Goal: Task Accomplishment & Management: Manage account settings

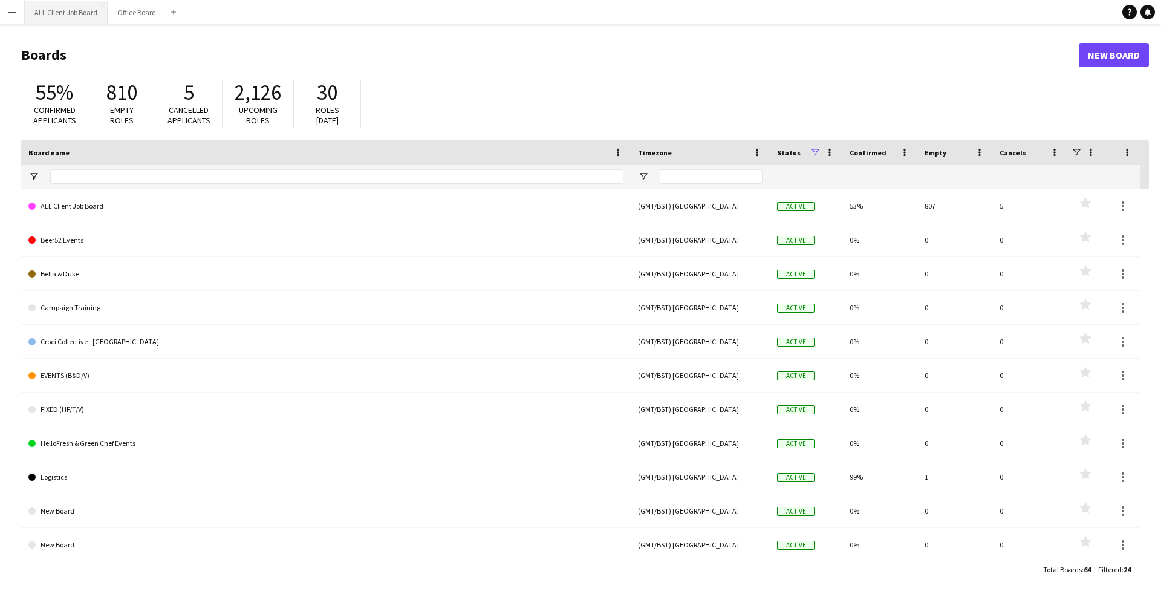
click at [80, 19] on button "ALL Client Job Board Close" at bounding box center [66, 13] width 83 height 24
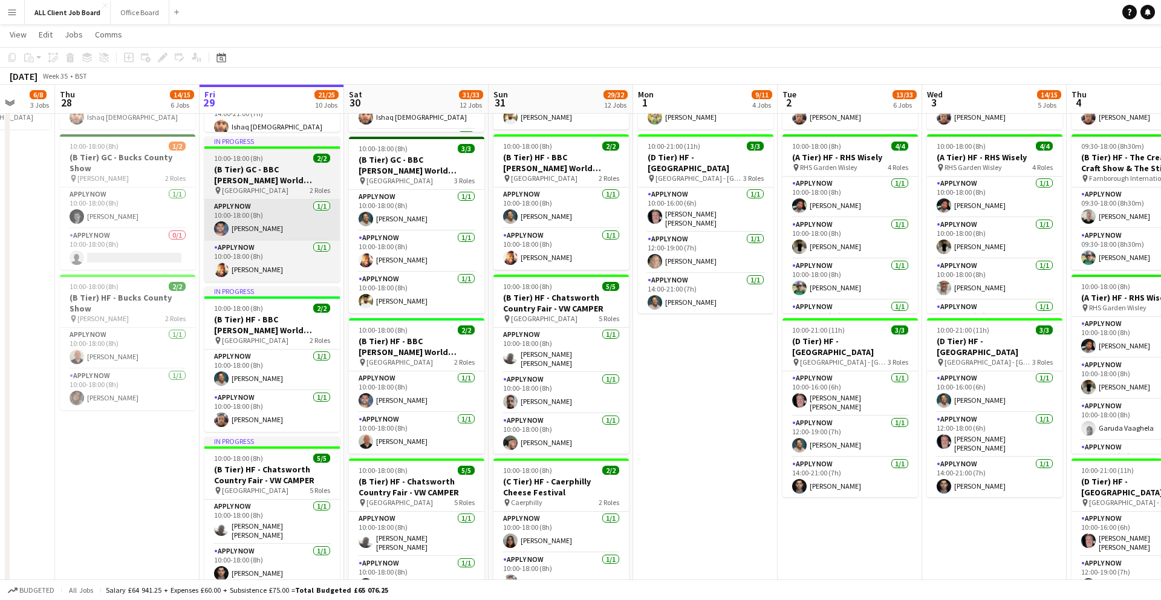
scroll to position [0, 376]
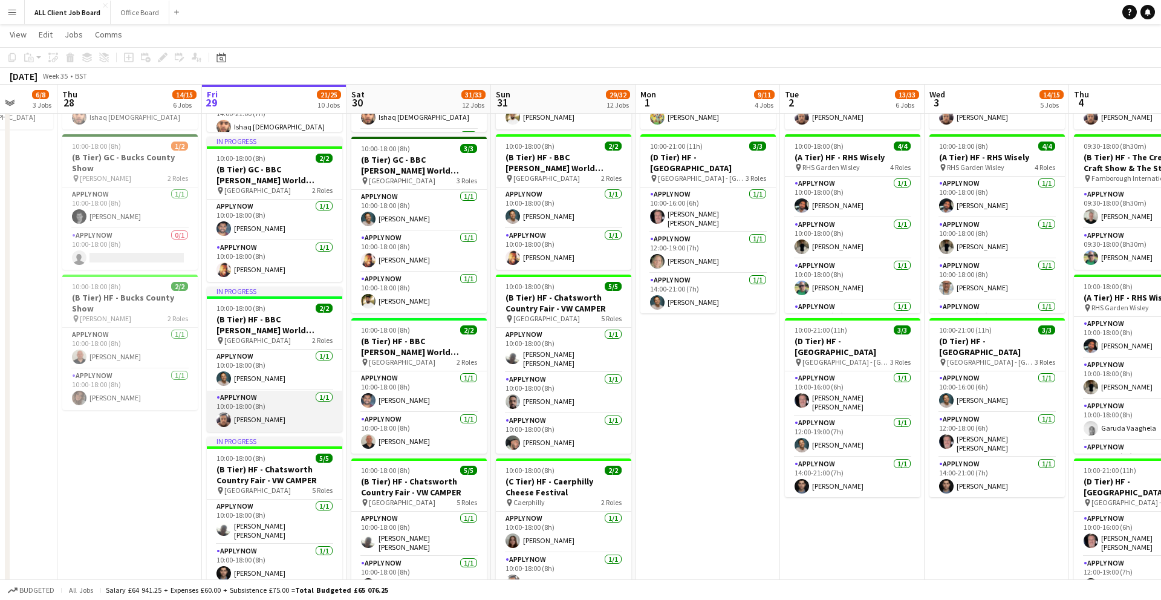
click at [239, 422] on app-card-role "APPLY NOW [DATE] 10:00-18:00 (8h) [PERSON_NAME]" at bounding box center [274, 411] width 135 height 41
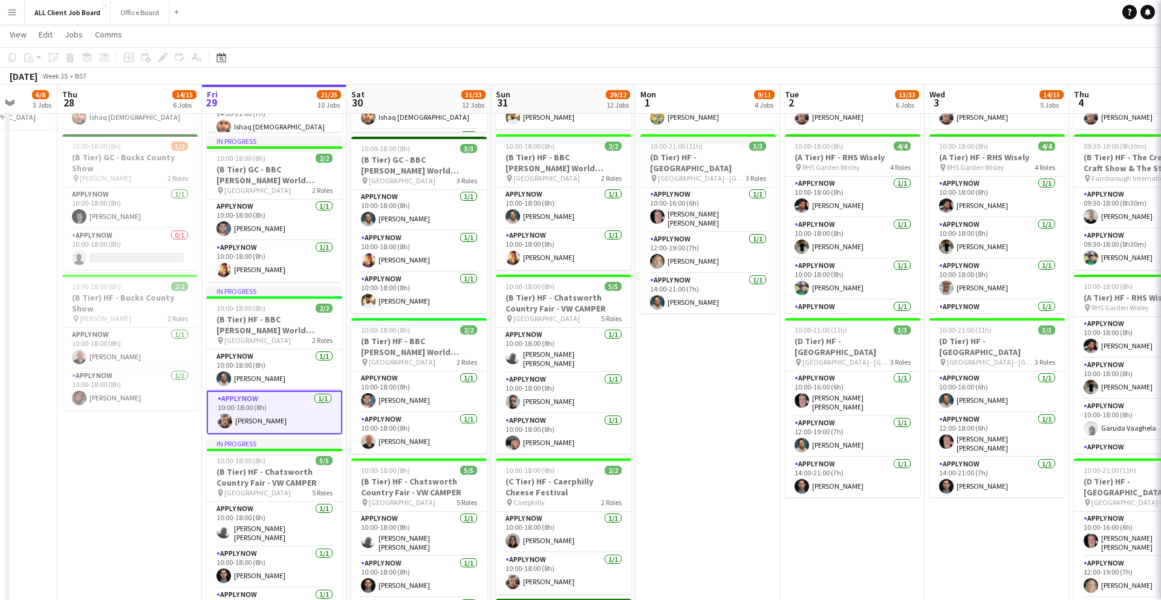
scroll to position [0, 374]
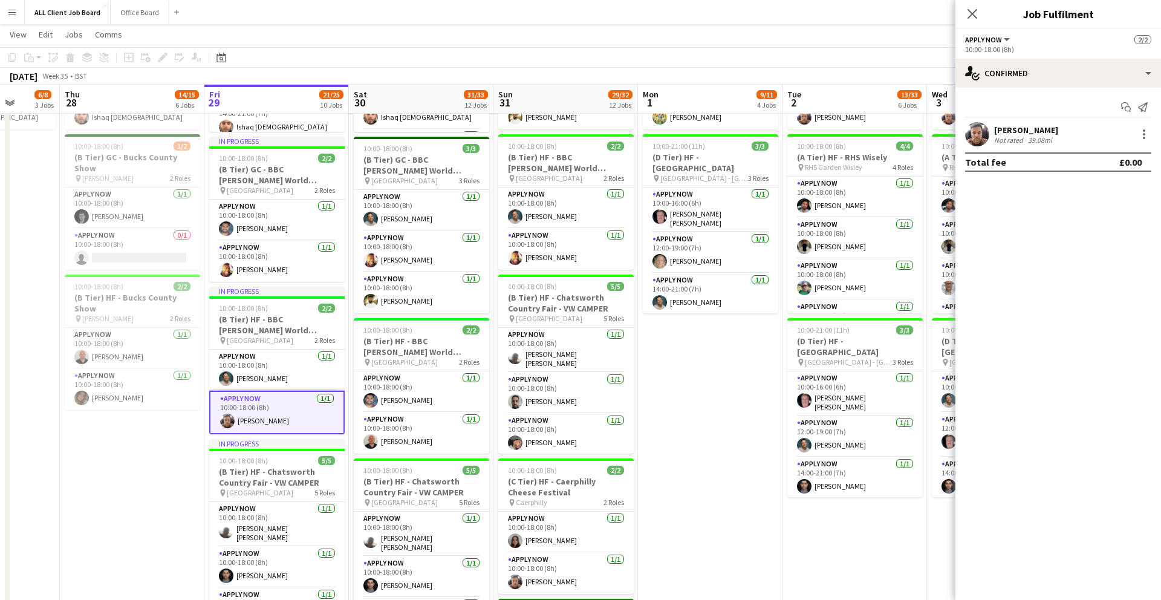
click at [991, 134] on div "[PERSON_NAME] Not rated 39.08mi" at bounding box center [1058, 134] width 206 height 24
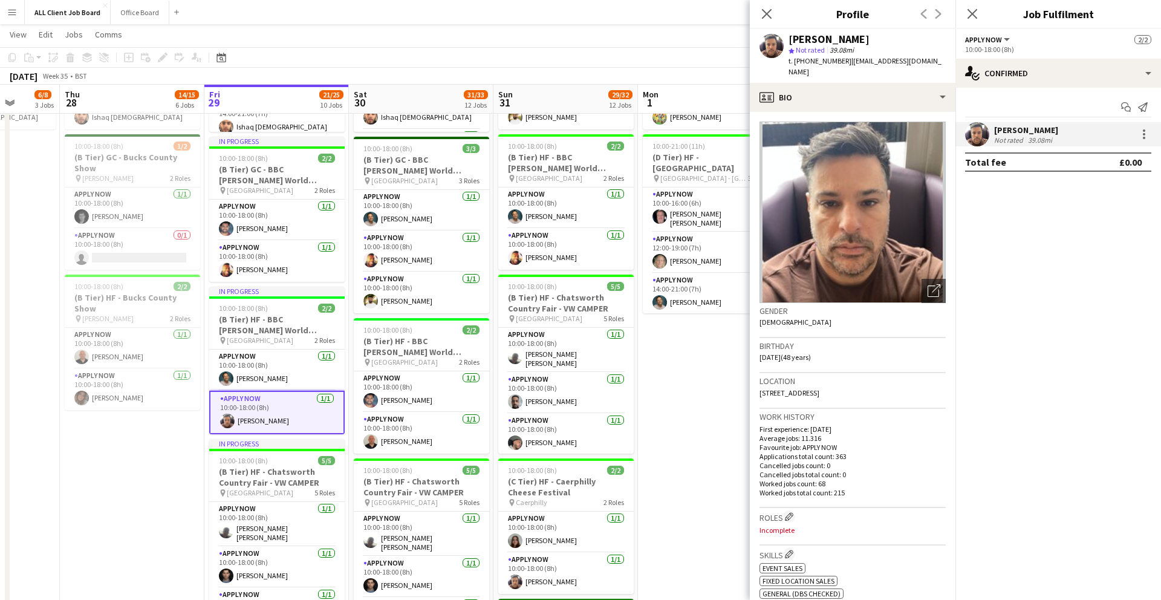
click at [985, 135] on app-user-avatar at bounding box center [977, 134] width 24 height 24
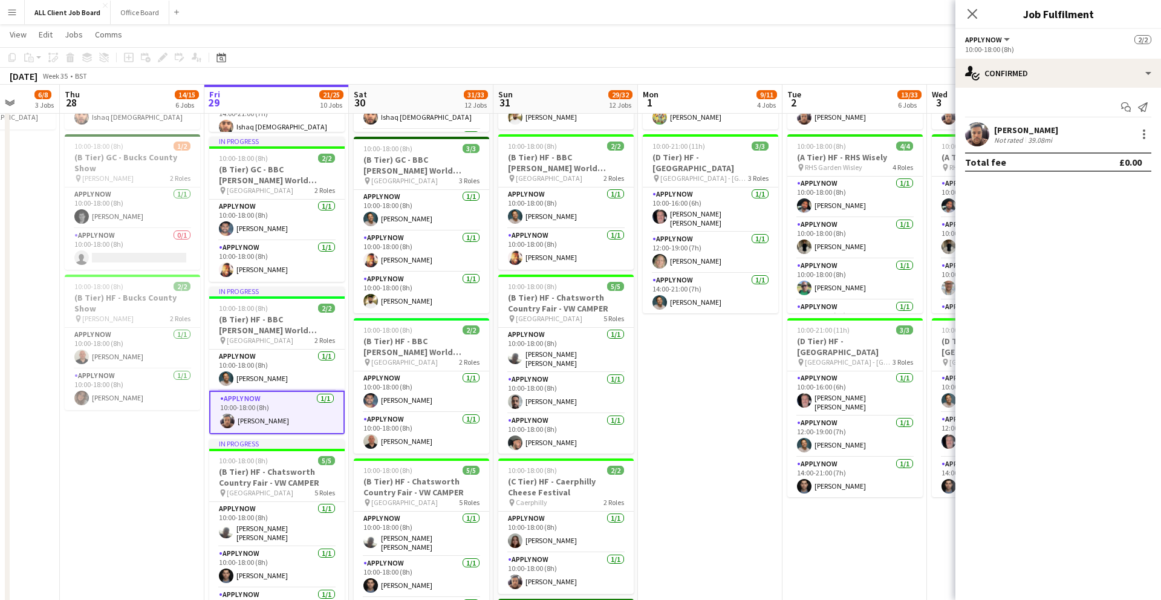
click at [985, 135] on app-user-avatar at bounding box center [977, 134] width 24 height 24
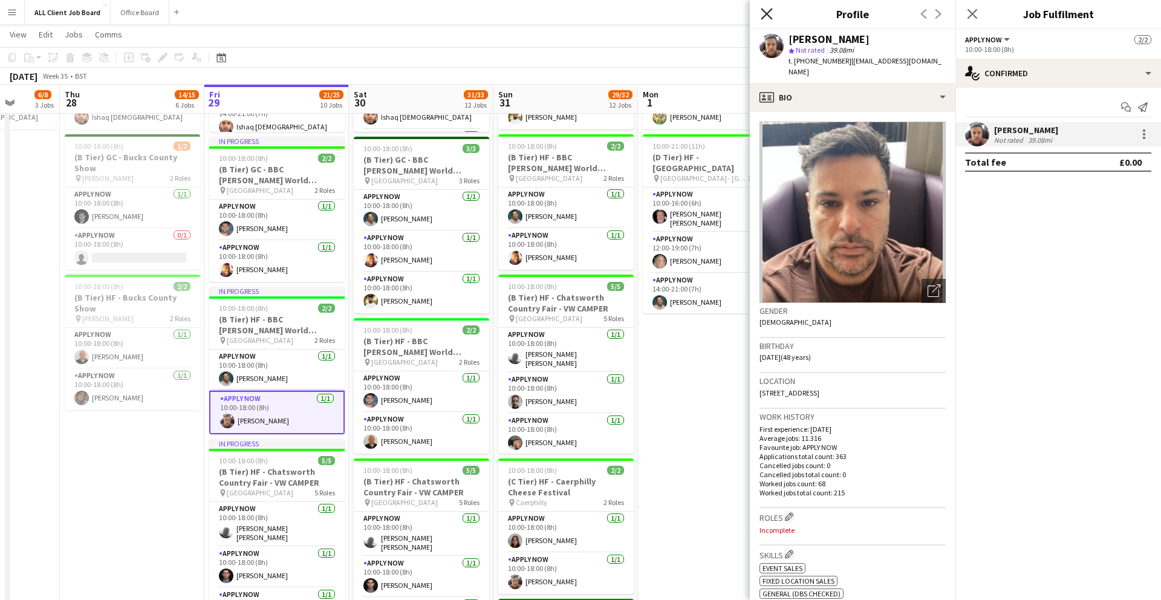
click at [769, 15] on icon at bounding box center [766, 13] width 11 height 11
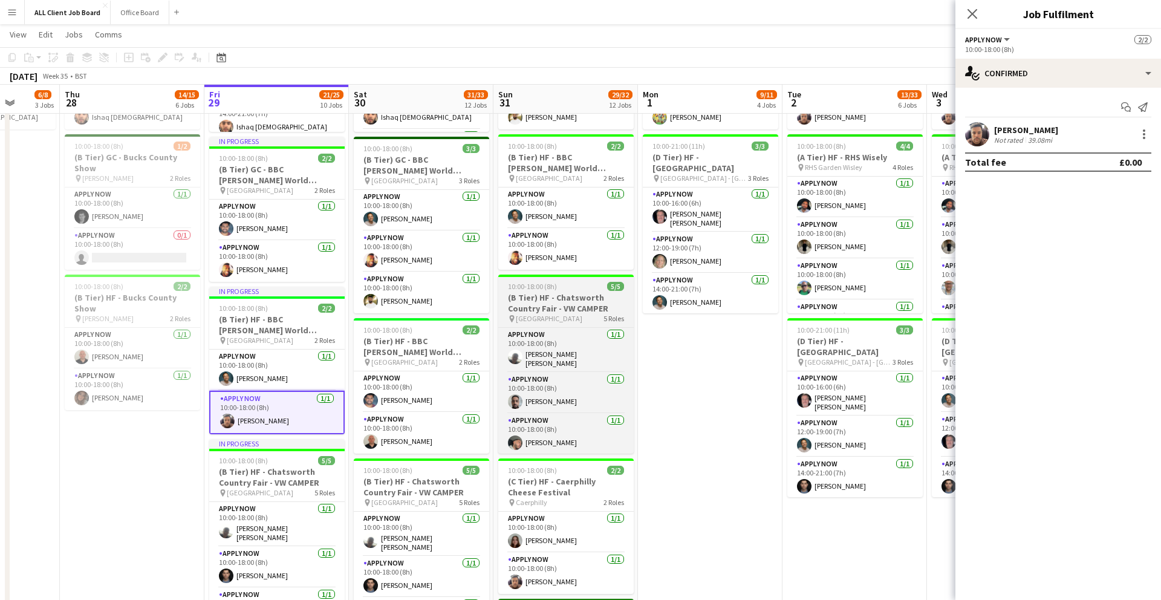
scroll to position [364, 0]
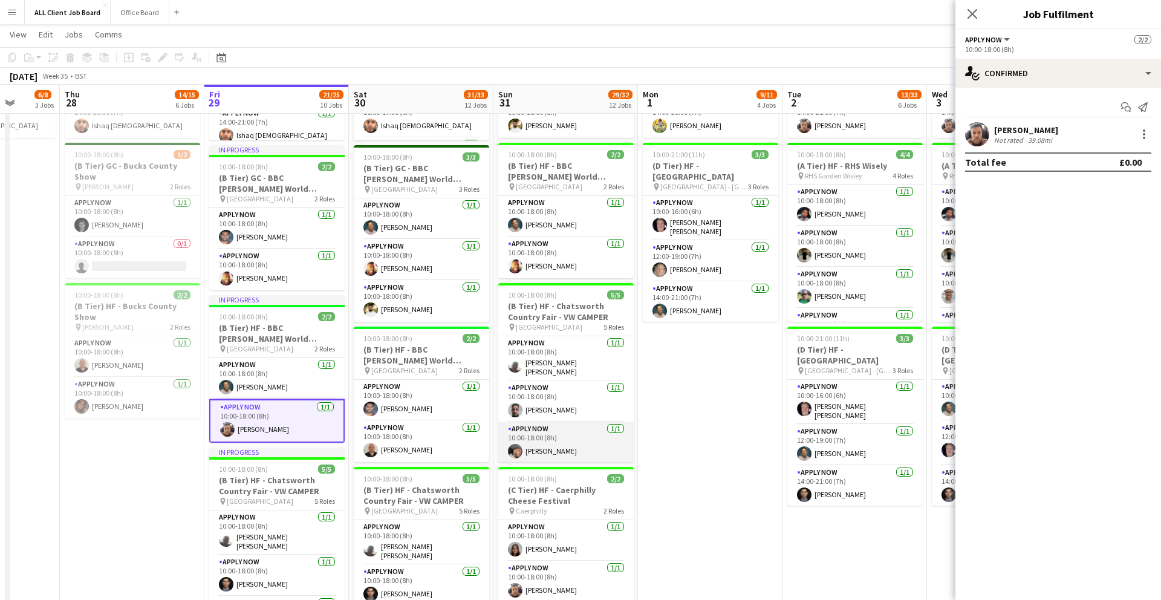
click at [519, 439] on app-card-role "APPLY NOW [DATE] 10:00-18:00 (8h) [PERSON_NAME]" at bounding box center [565, 442] width 135 height 41
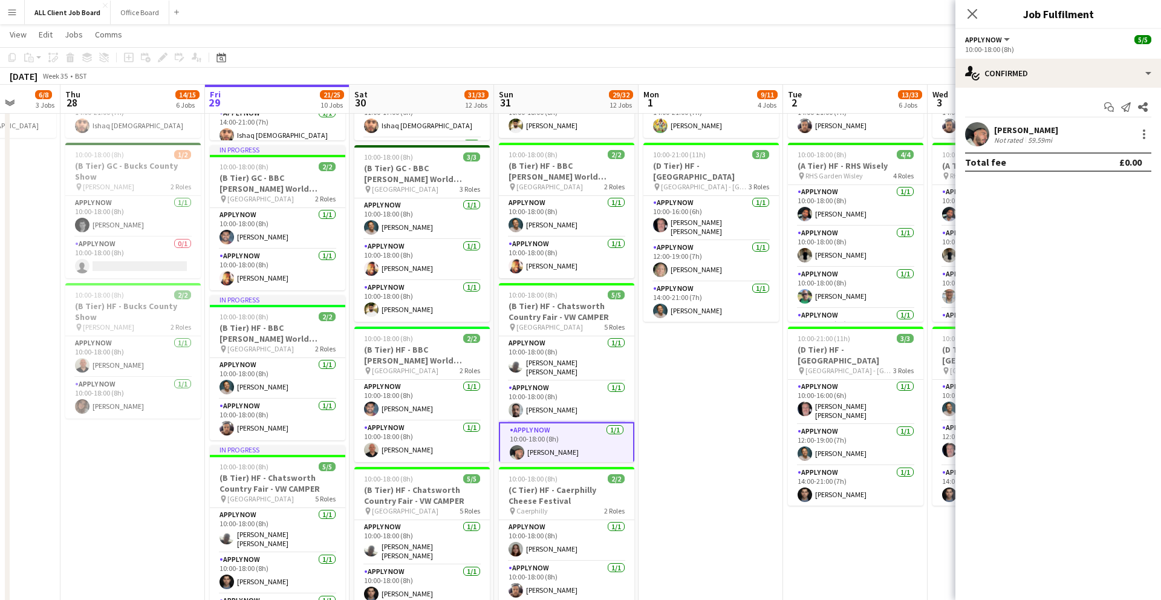
click at [985, 141] on app-user-avatar at bounding box center [977, 134] width 24 height 24
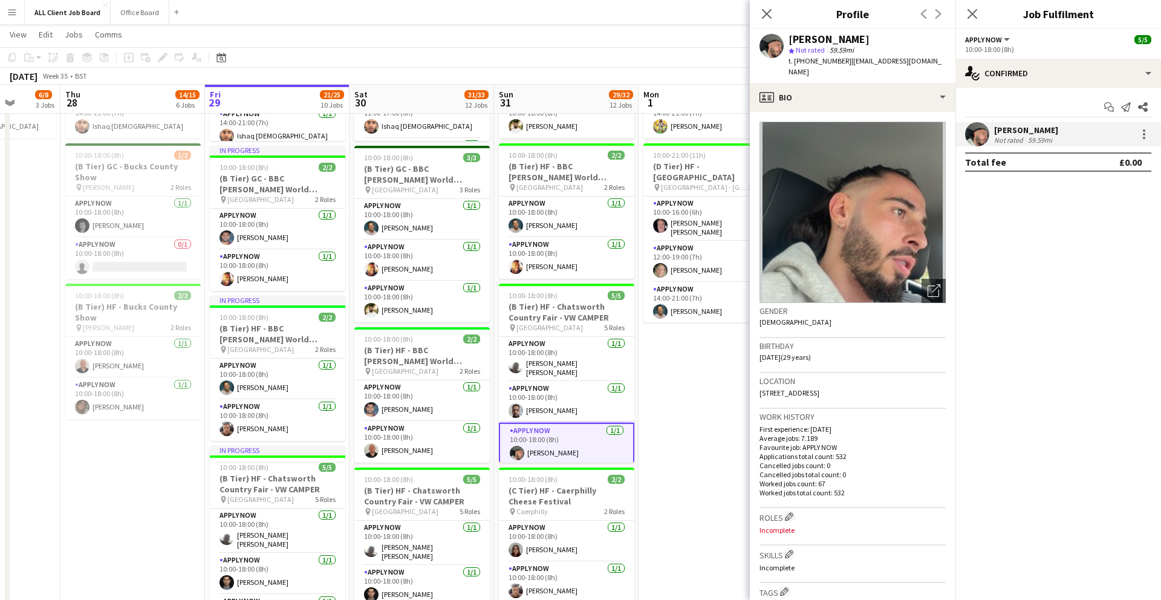
scroll to position [364, 0]
click at [770, 16] on icon "Close pop-in" at bounding box center [766, 13] width 11 height 11
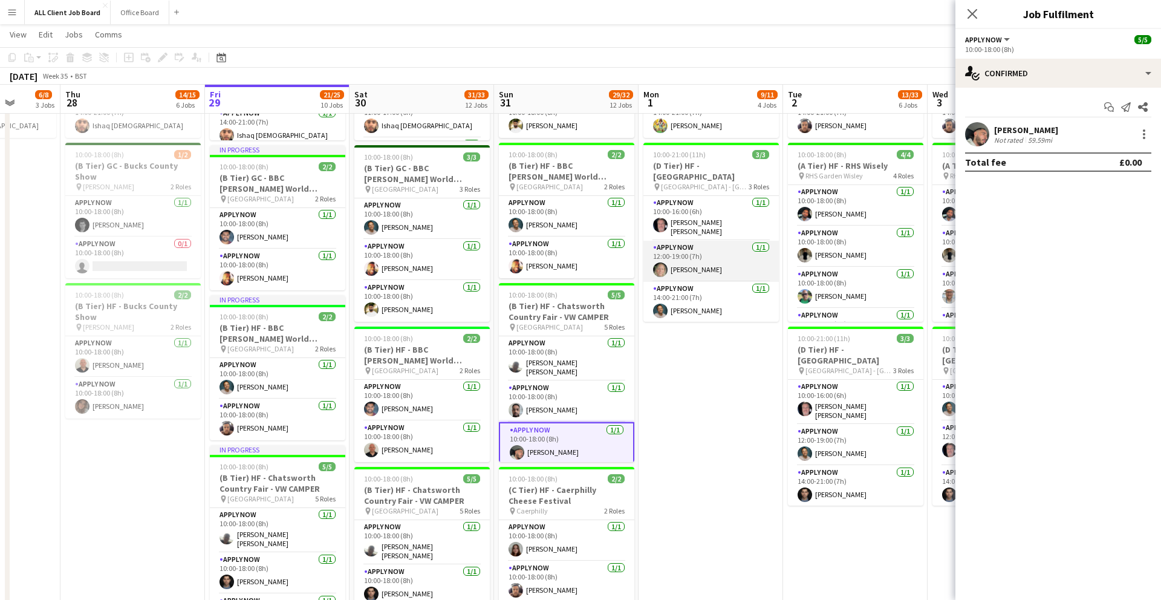
click at [691, 268] on app-card-role "APPLY NOW [DATE] 12:00-19:00 (7h) [PERSON_NAME]" at bounding box center [710, 261] width 135 height 41
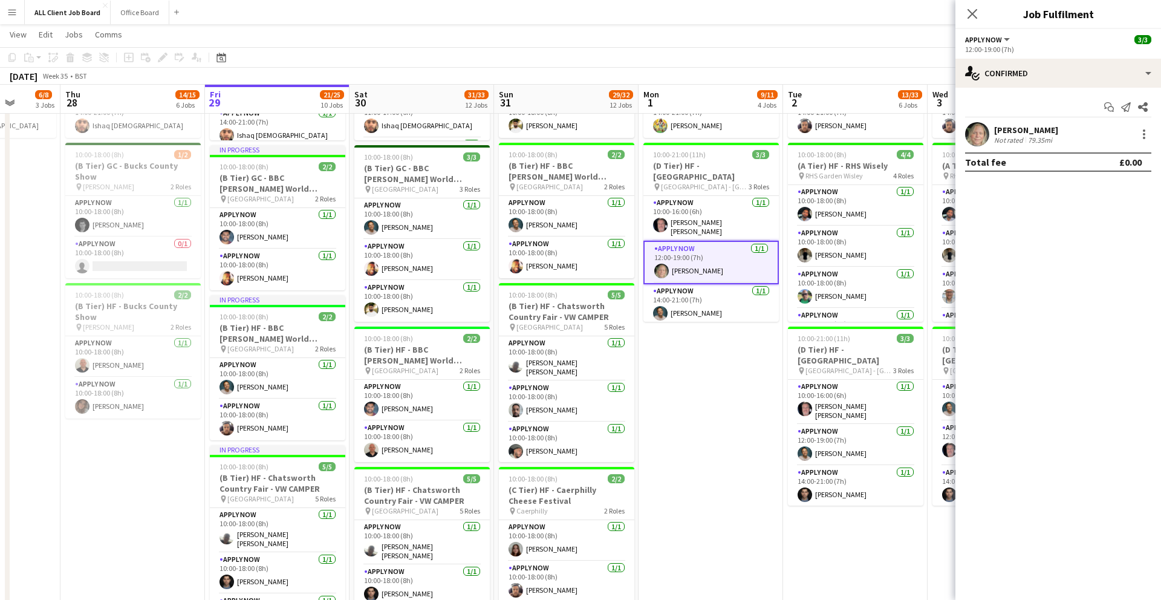
click at [984, 134] on app-user-avatar at bounding box center [977, 134] width 24 height 24
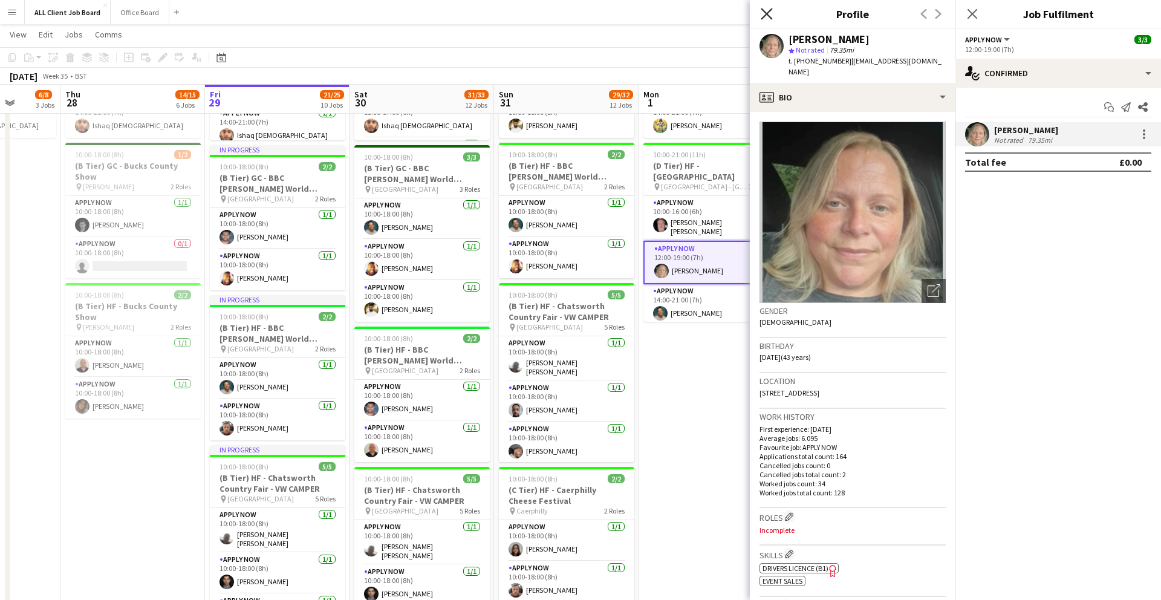
click at [770, 9] on icon at bounding box center [766, 13] width 11 height 11
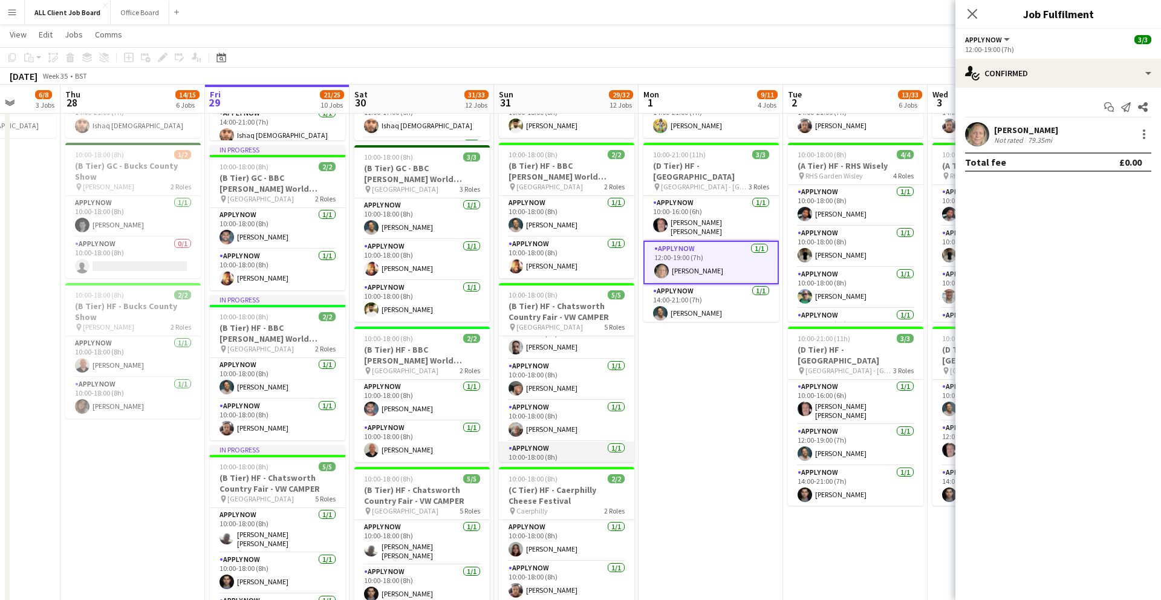
scroll to position [80, 0]
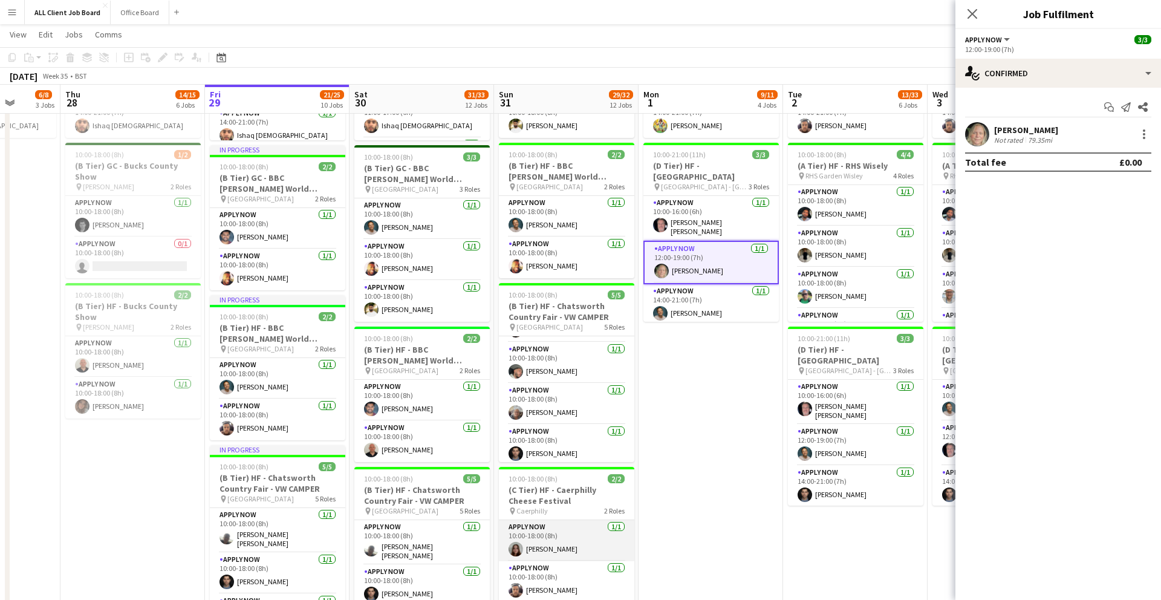
click at [503, 541] on app-card-role "APPLY NOW [DATE] 10:00-18:00 (8h) [PERSON_NAME]" at bounding box center [566, 540] width 135 height 41
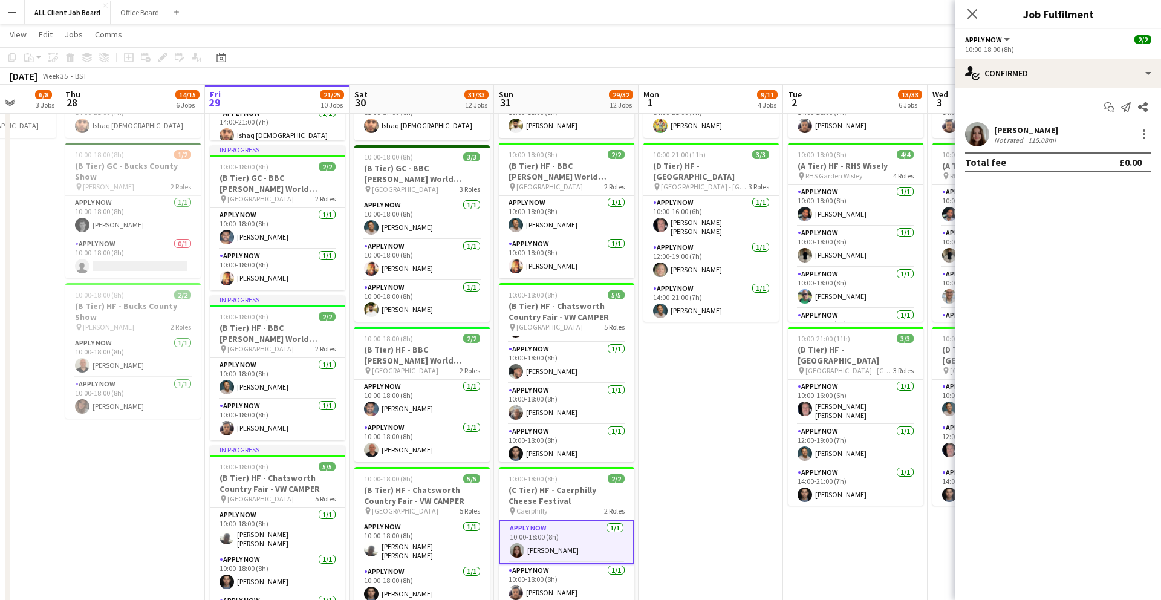
click at [969, 131] on app-user-avatar at bounding box center [977, 134] width 24 height 24
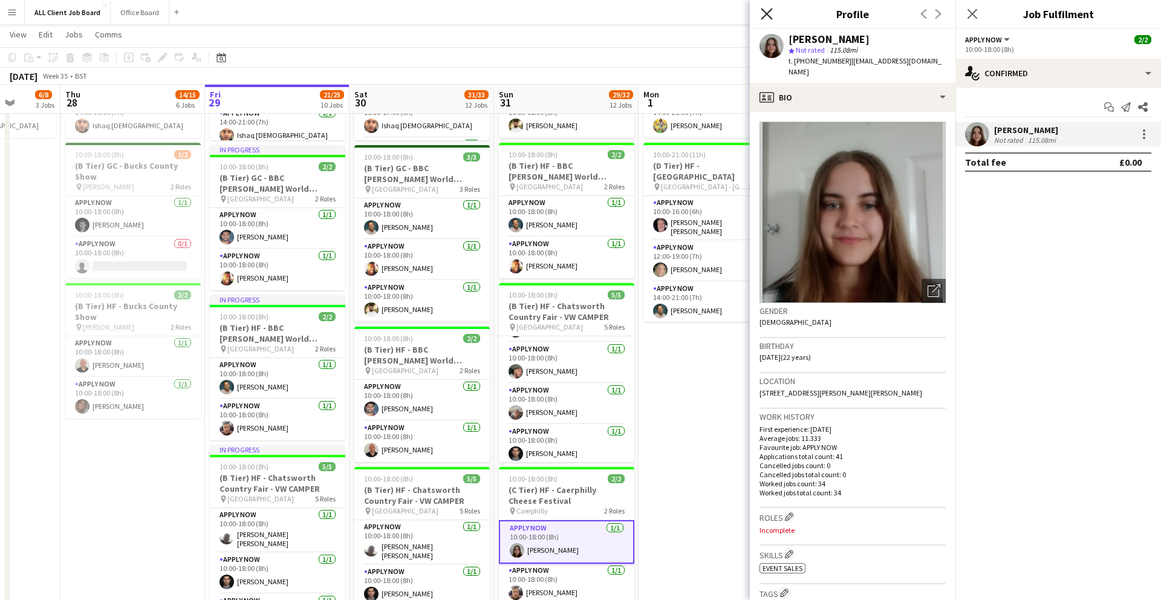
click at [761, 18] on icon at bounding box center [766, 13] width 11 height 11
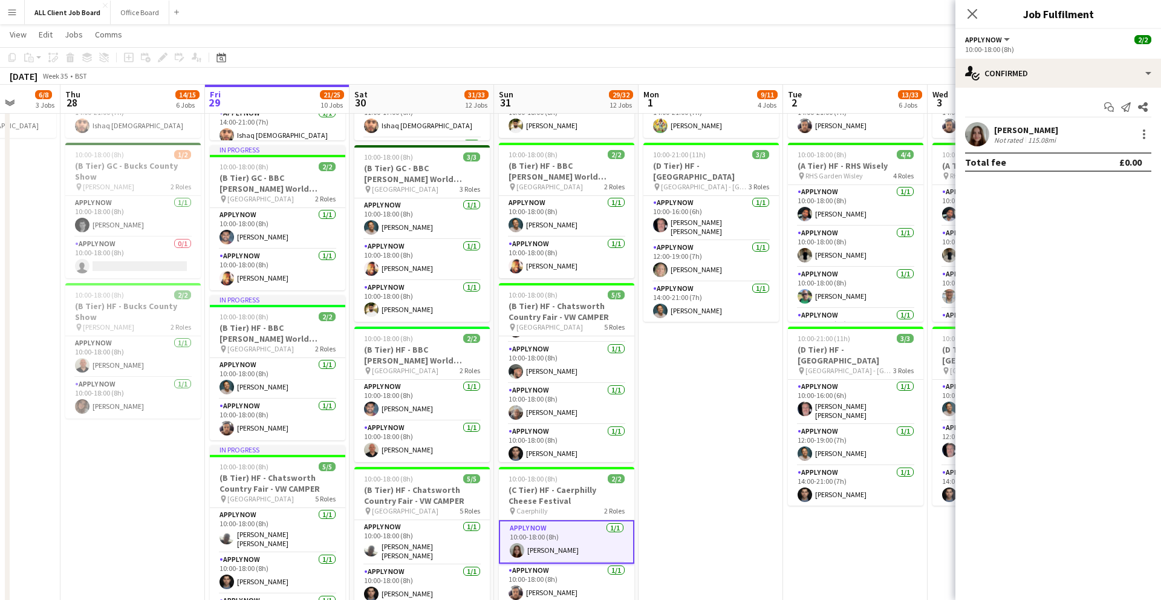
drag, startPoint x: 694, startPoint y: 447, endPoint x: 663, endPoint y: 455, distance: 32.0
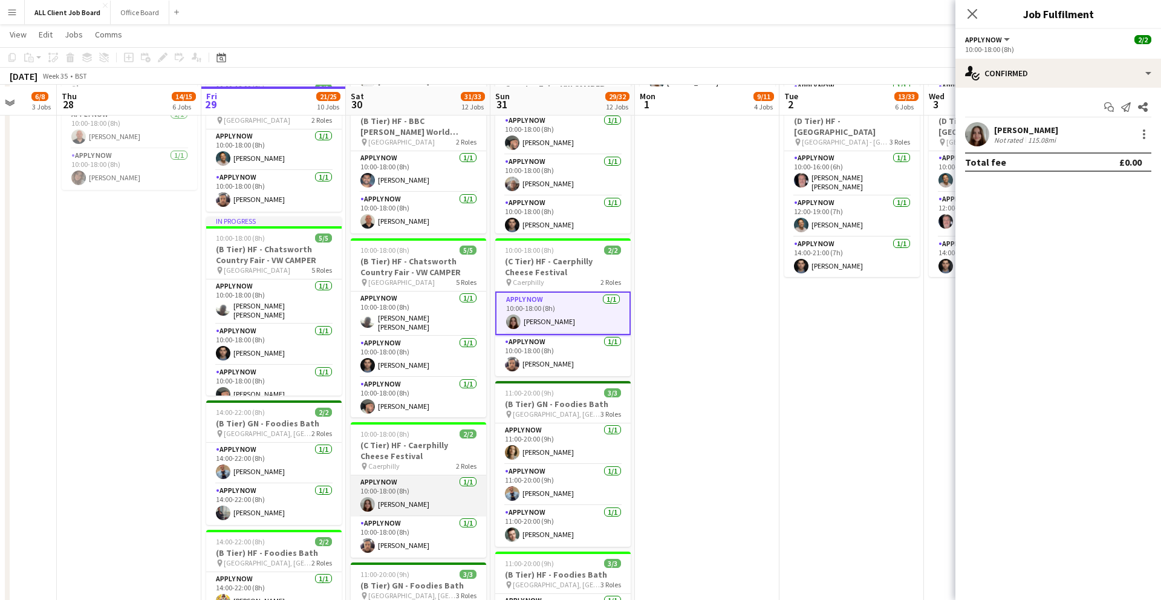
scroll to position [594, 0]
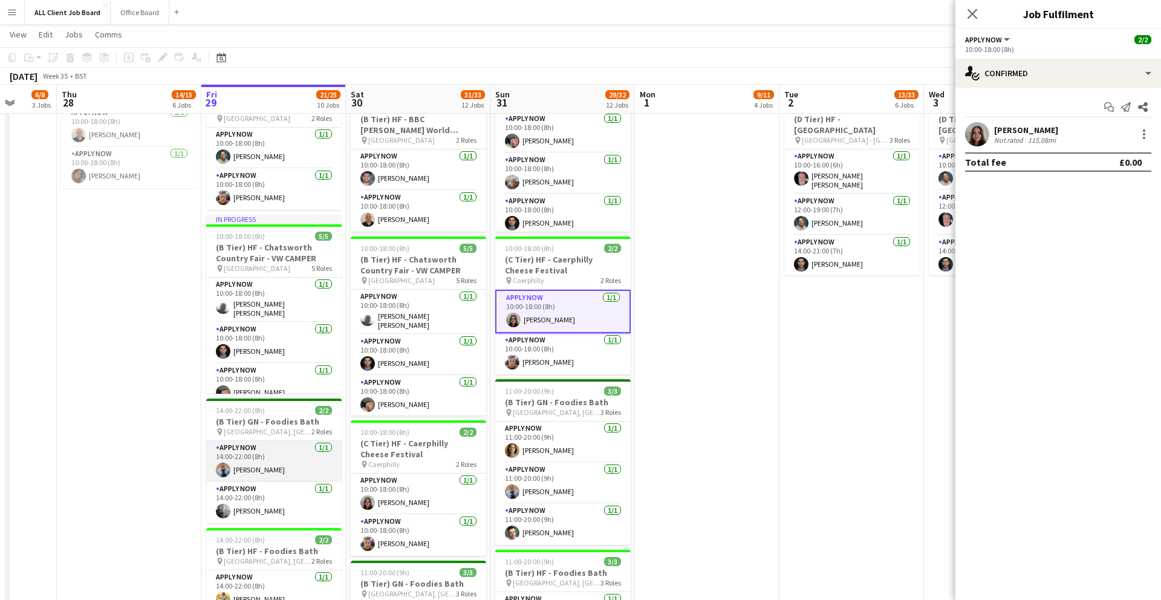
click at [266, 472] on app-card-role "APPLY NOW [DATE] 14:00-22:00 (8h) [PERSON_NAME]" at bounding box center [273, 461] width 135 height 41
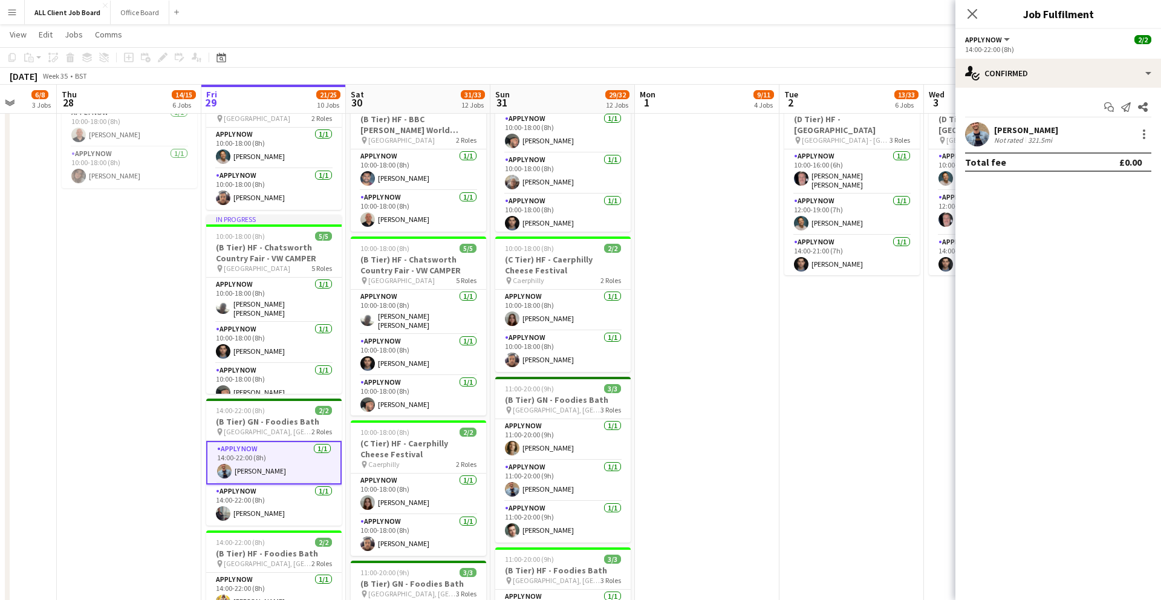
click at [991, 129] on div "[PERSON_NAME] Not rated 321.5mi" at bounding box center [1058, 134] width 206 height 24
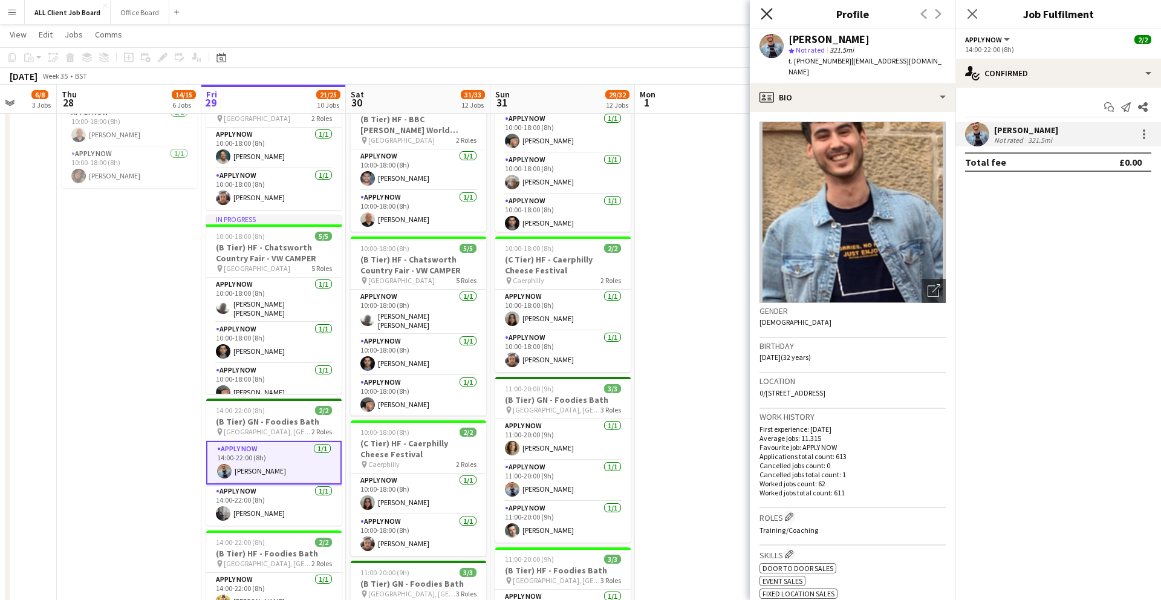
click at [766, 16] on icon "Close pop-in" at bounding box center [766, 13] width 11 height 11
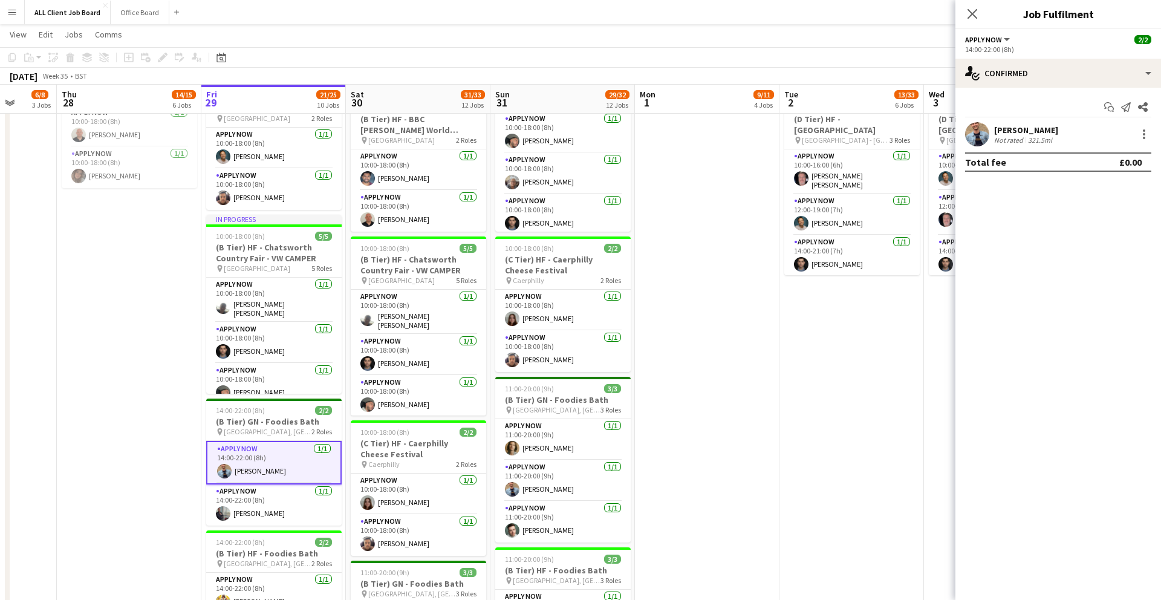
click at [972, 148] on app-confirmed-crew "[PERSON_NAME] Not rated 321.5mi Total fee £0.00" at bounding box center [1058, 147] width 206 height 50
click at [975, 141] on app-user-avatar at bounding box center [977, 134] width 24 height 24
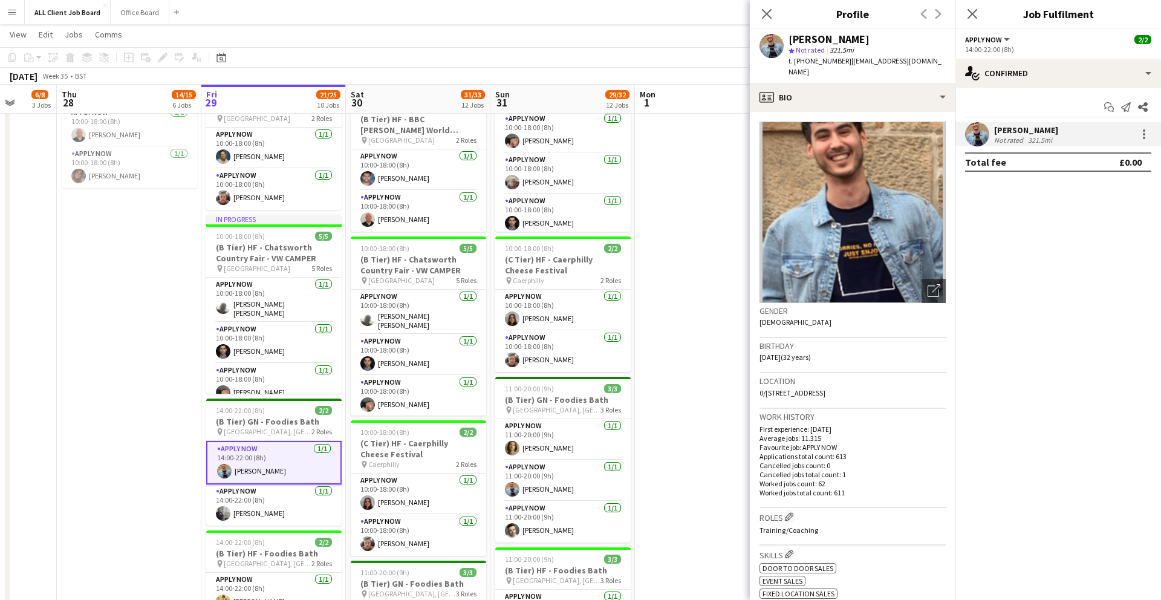
drag, startPoint x: 757, startPoint y: 10, endPoint x: 754, endPoint y: 17, distance: 7.6
click at [757, 11] on div "Close pop-in" at bounding box center [767, 14] width 34 height 28
click at [541, 437] on app-card-role "APPLY NOW [DATE] 11:00-20:00 (9h) [PERSON_NAME]" at bounding box center [562, 439] width 135 height 41
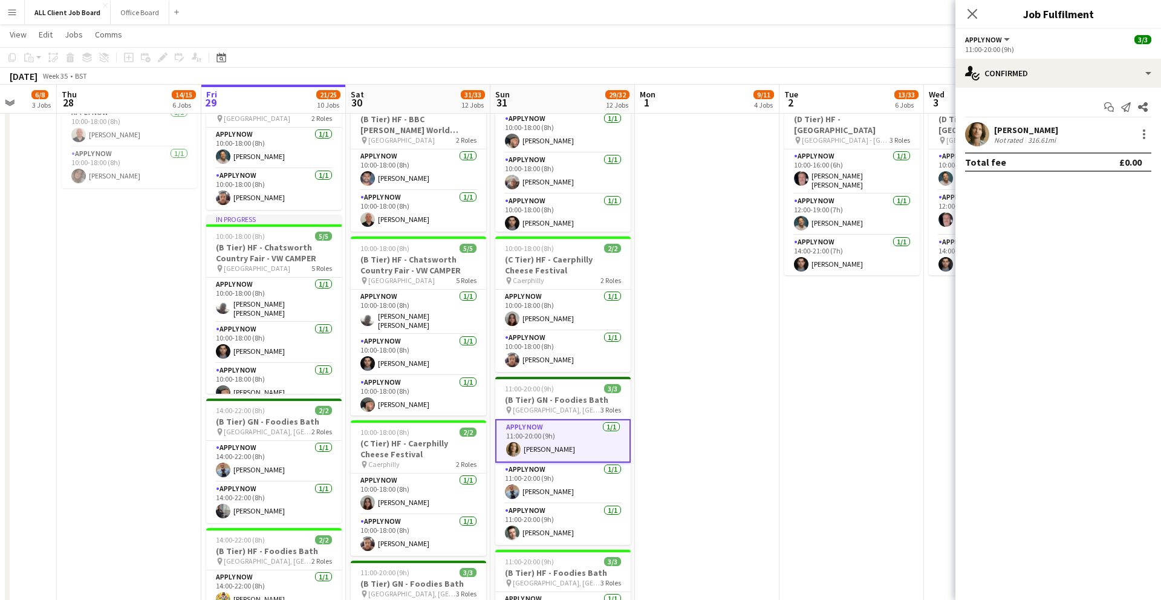
click at [973, 133] on app-user-avatar at bounding box center [977, 134] width 24 height 24
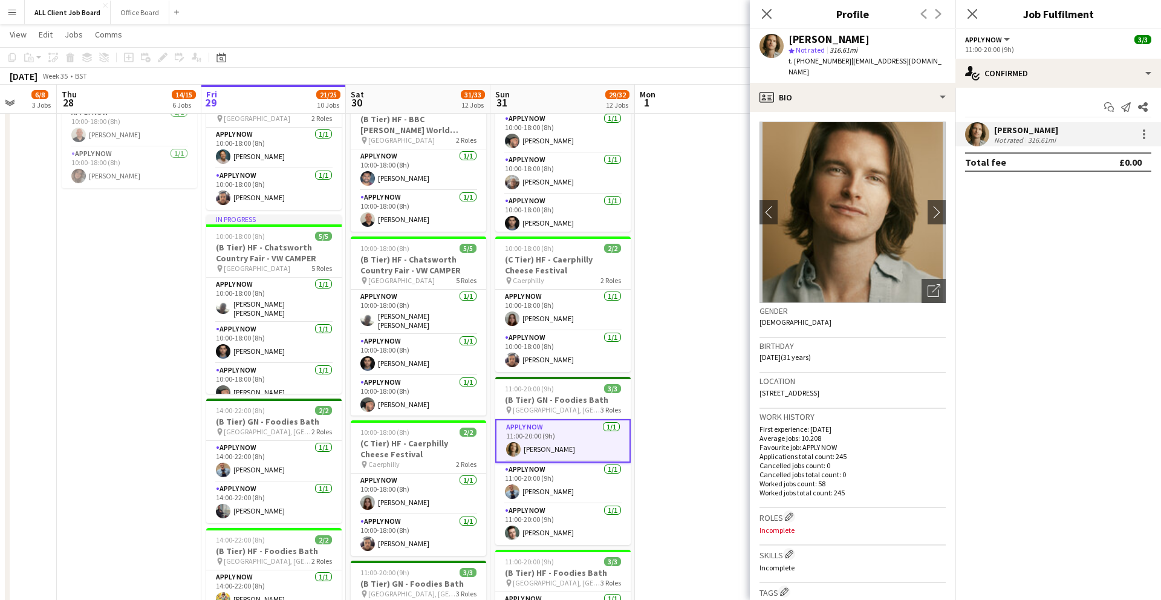
click at [764, 22] on div "Close pop-in" at bounding box center [767, 14] width 34 height 28
click at [769, 12] on icon "Close pop-in" at bounding box center [766, 13] width 11 height 11
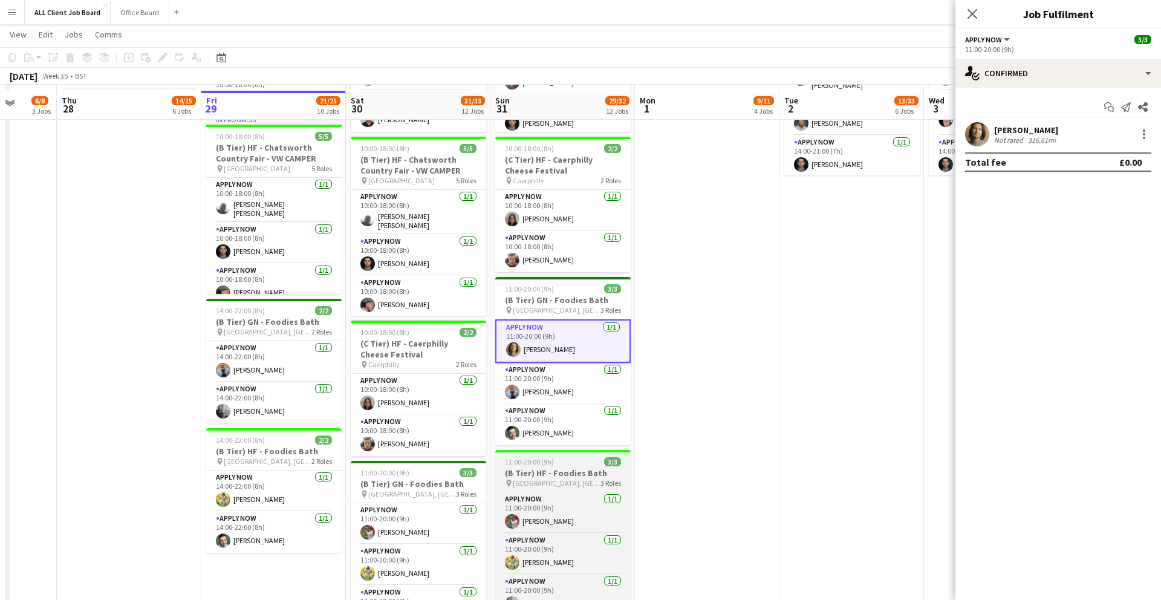
scroll to position [700, 0]
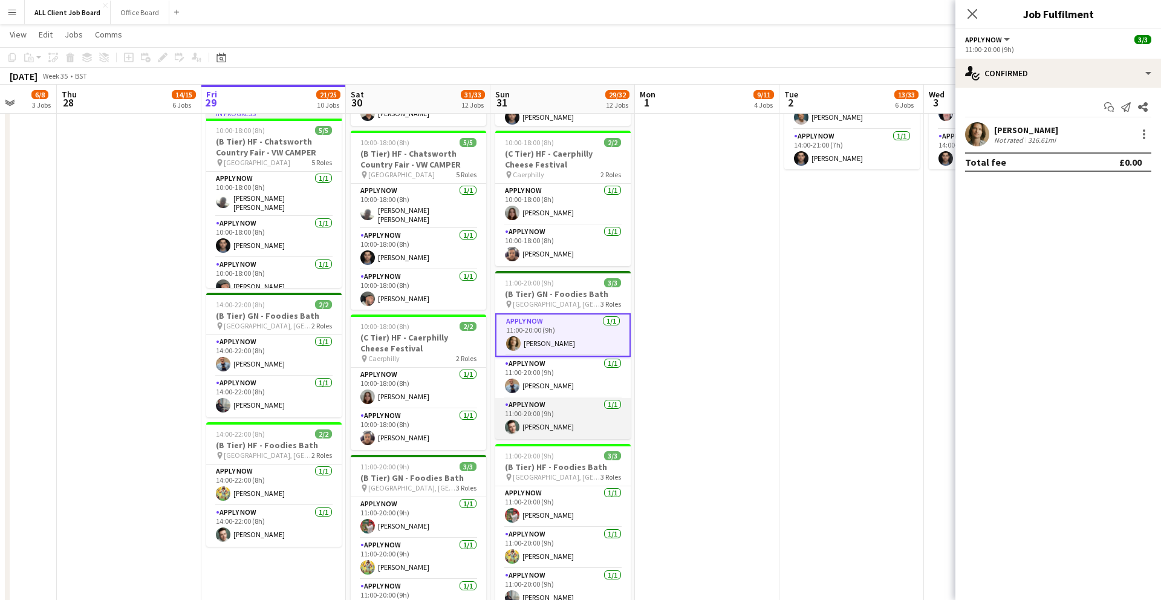
click at [547, 429] on app-card-role "APPLY NOW [DATE] 11:00-20:00 (9h) [PERSON_NAME]" at bounding box center [562, 418] width 135 height 41
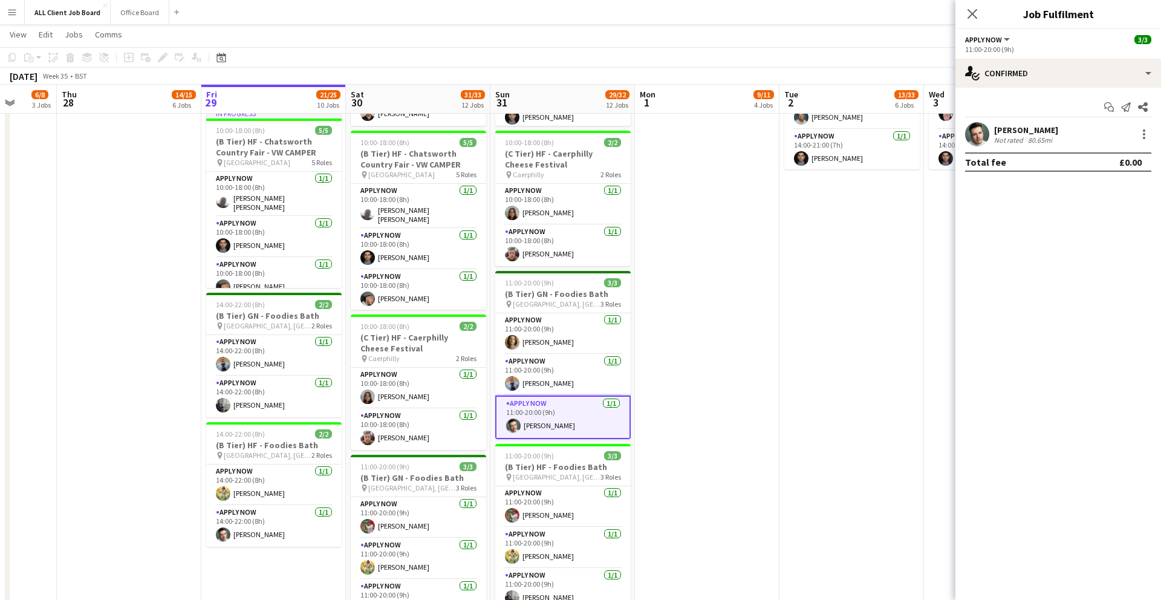
click at [987, 138] on app-user-avatar at bounding box center [977, 134] width 24 height 24
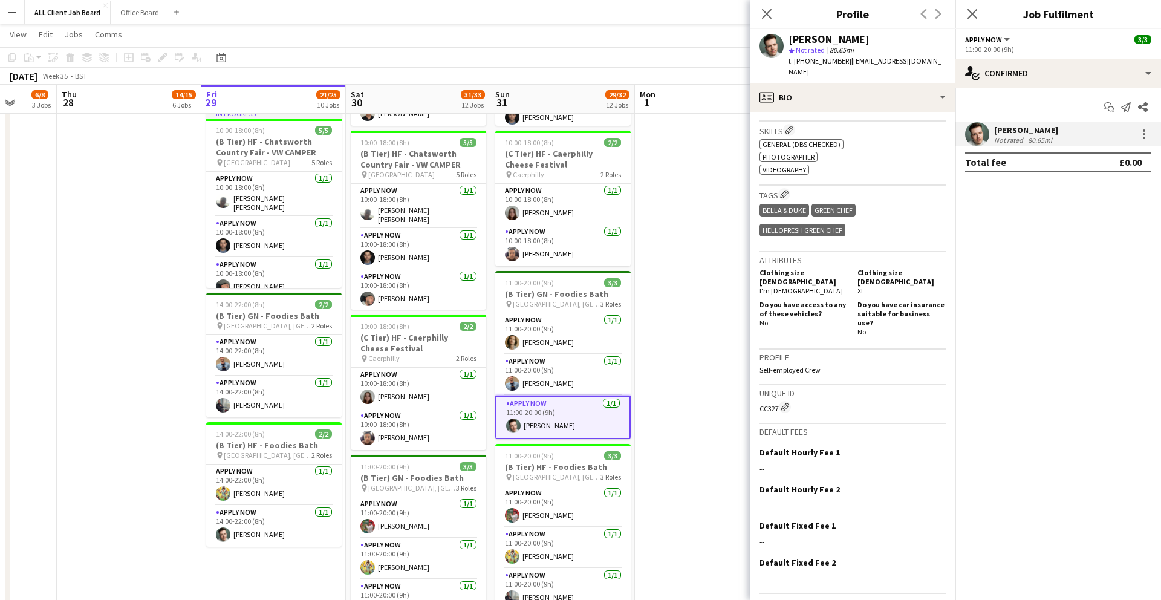
scroll to position [432, 0]
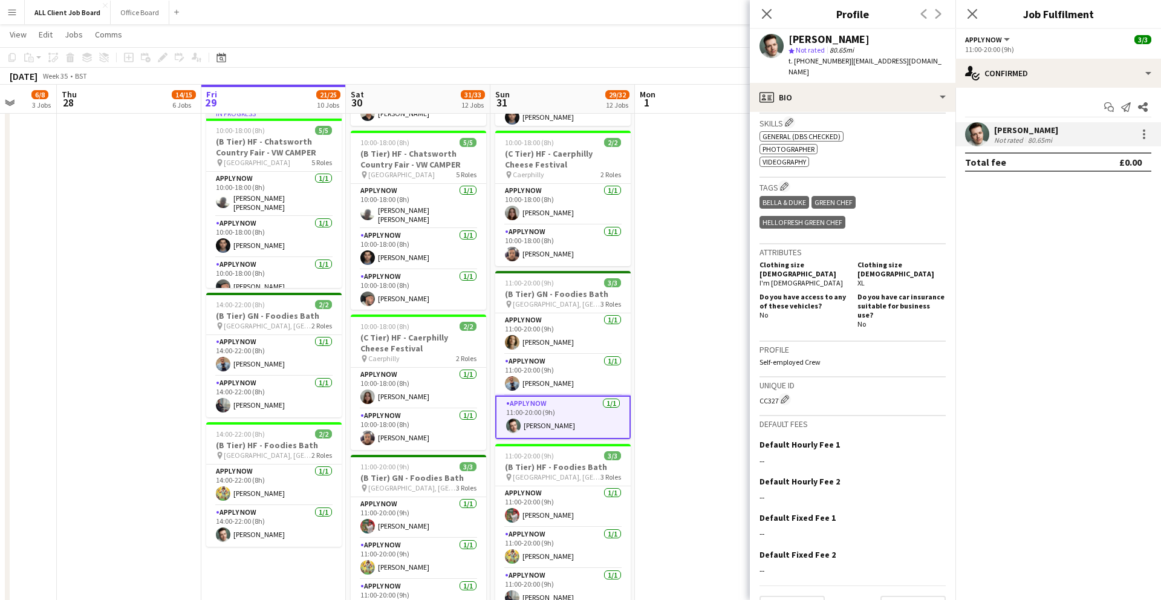
click at [758, 22] on div "Close pop-in" at bounding box center [767, 14] width 34 height 28
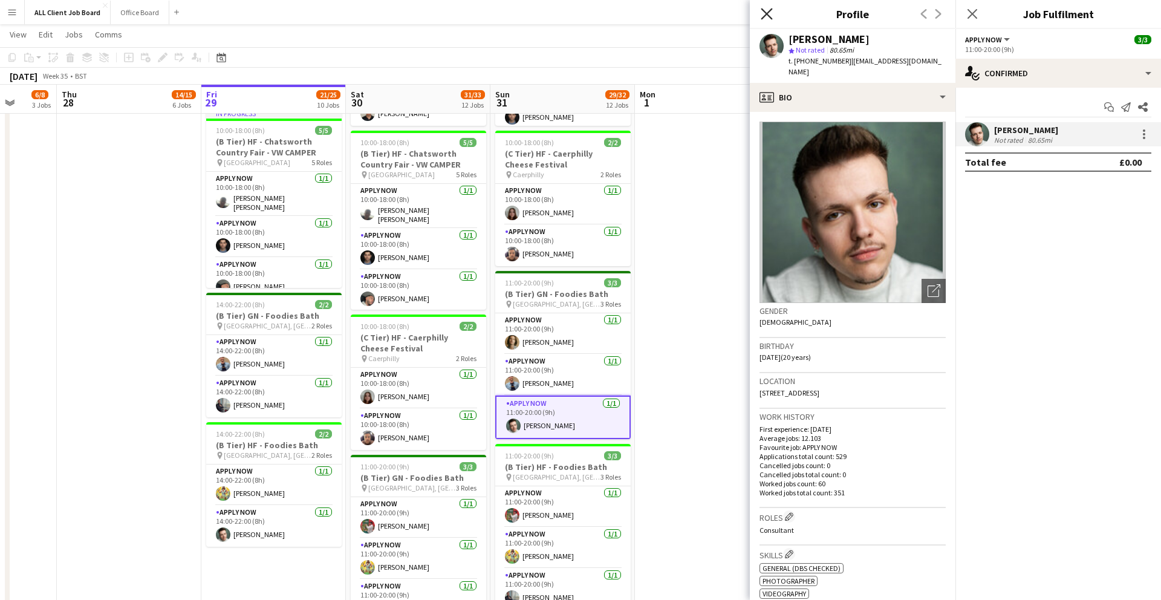
click at [768, 11] on icon "Close pop-in" at bounding box center [766, 13] width 11 height 11
